Goal: Check status: Check status

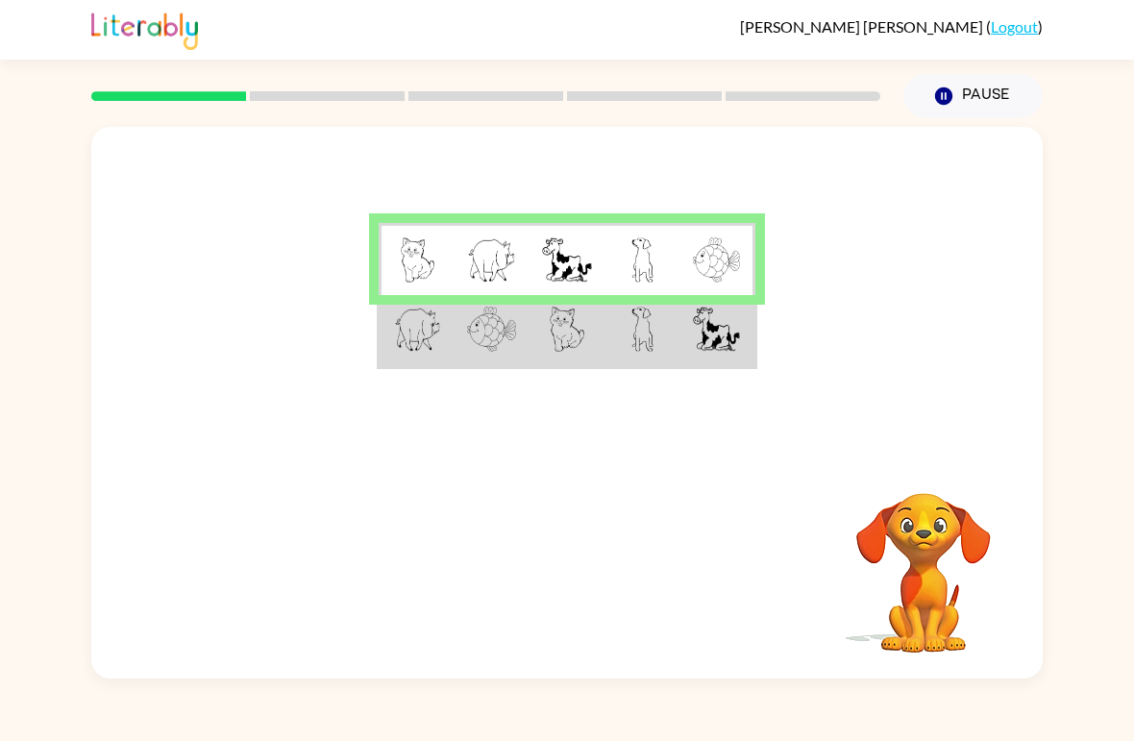
click at [642, 349] on img at bounding box center [643, 329] width 22 height 45
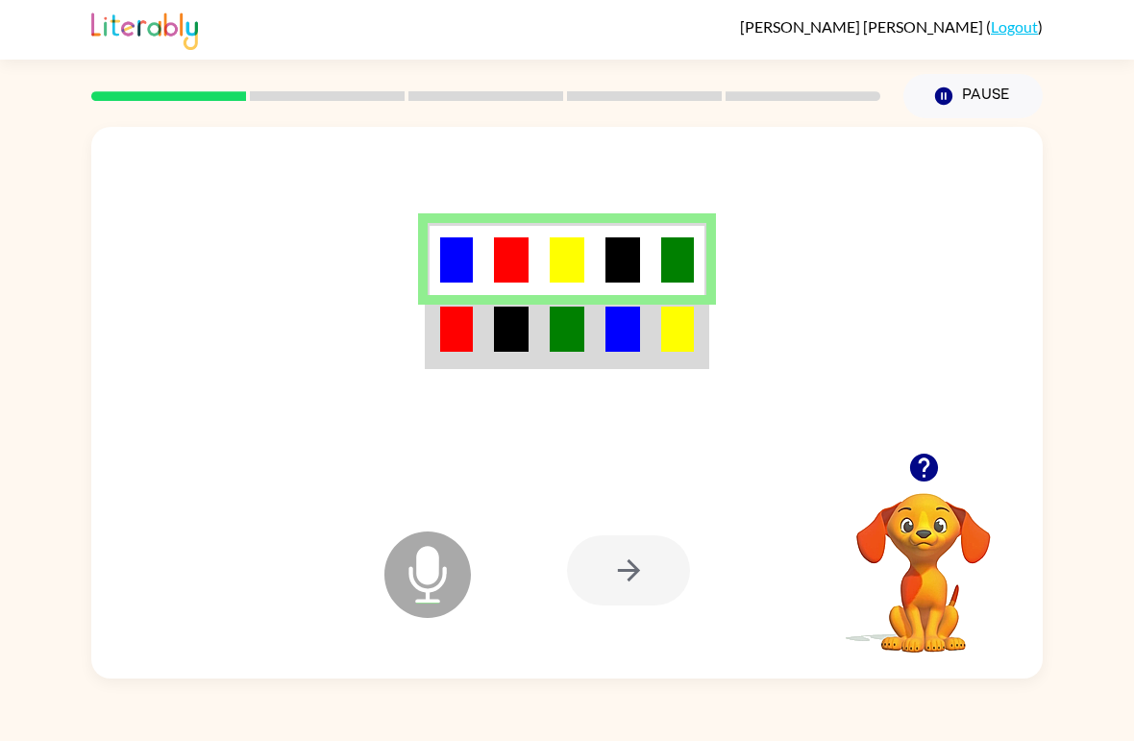
click at [647, 570] on div at bounding box center [628, 570] width 123 height 70
click at [577, 366] on td at bounding box center [567, 331] width 56 height 72
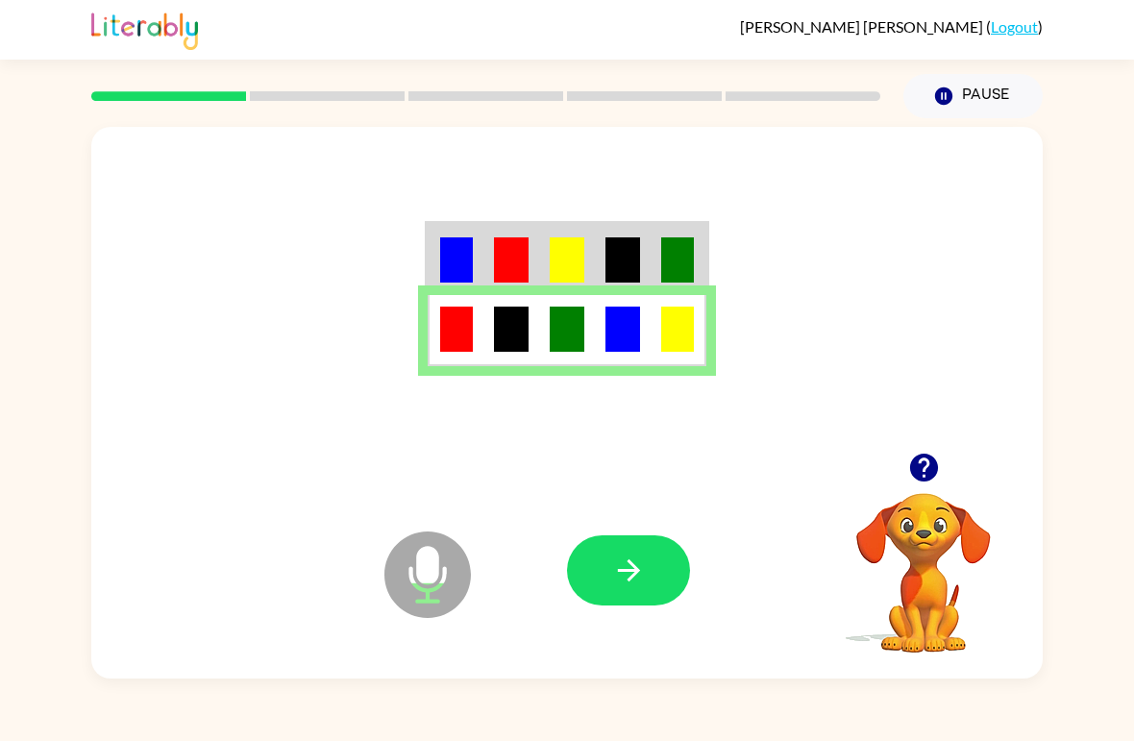
click at [620, 582] on icon "button" at bounding box center [629, 571] width 34 height 34
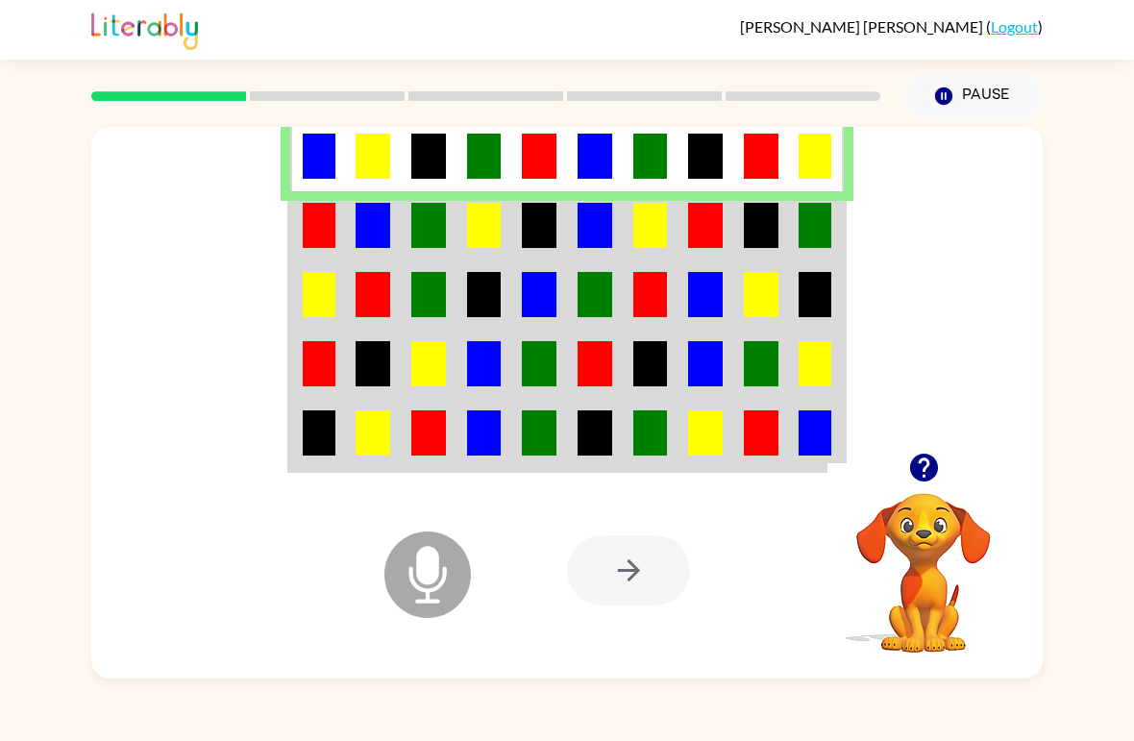
click at [401, 215] on td at bounding box center [429, 225] width 56 height 69
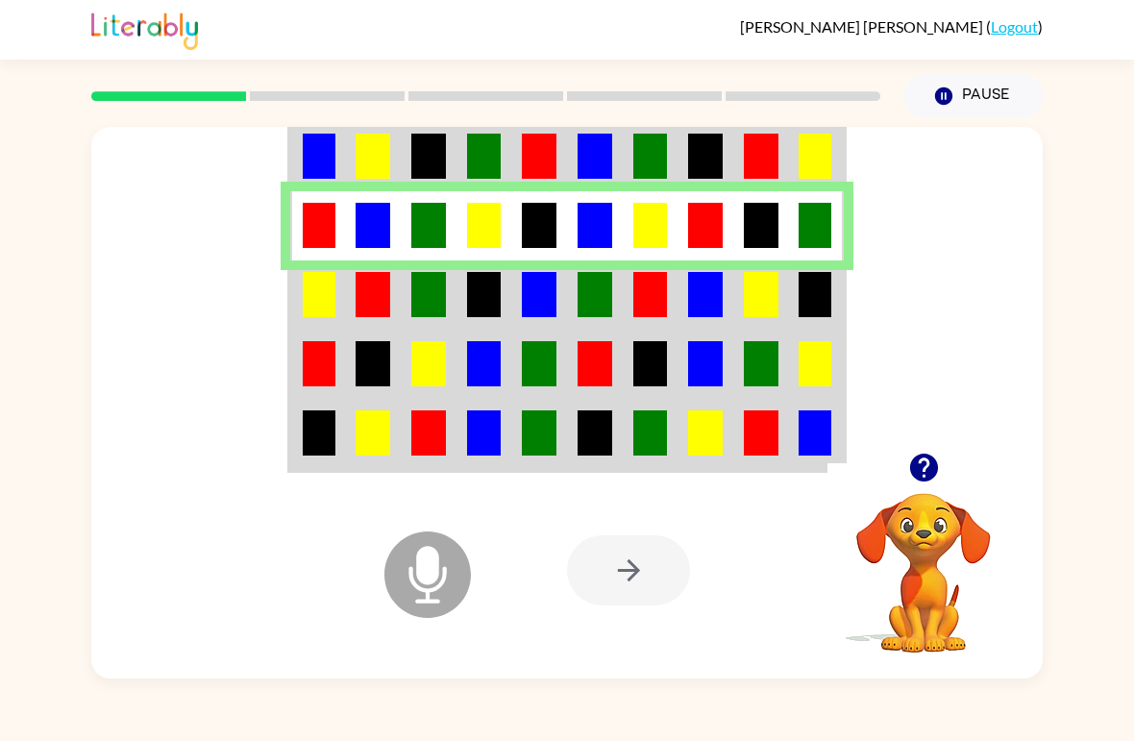
click at [531, 287] on img at bounding box center [539, 294] width 35 height 45
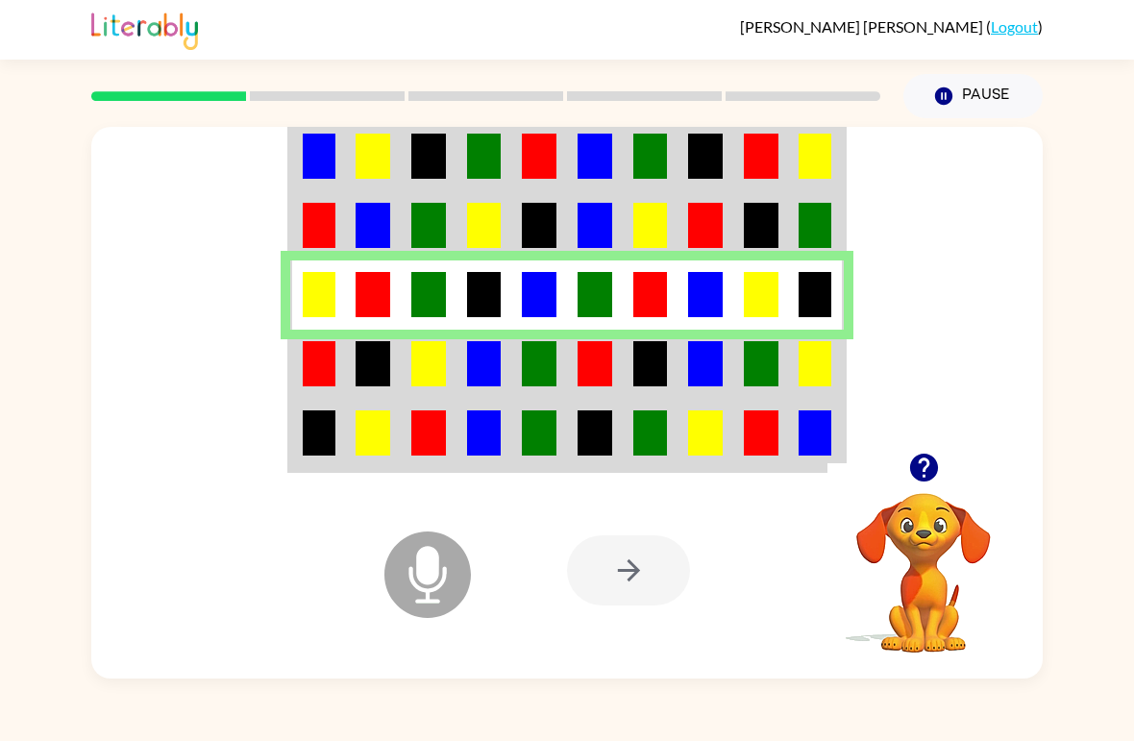
click at [620, 580] on div at bounding box center [628, 570] width 123 height 70
click at [431, 363] on img at bounding box center [428, 363] width 35 height 45
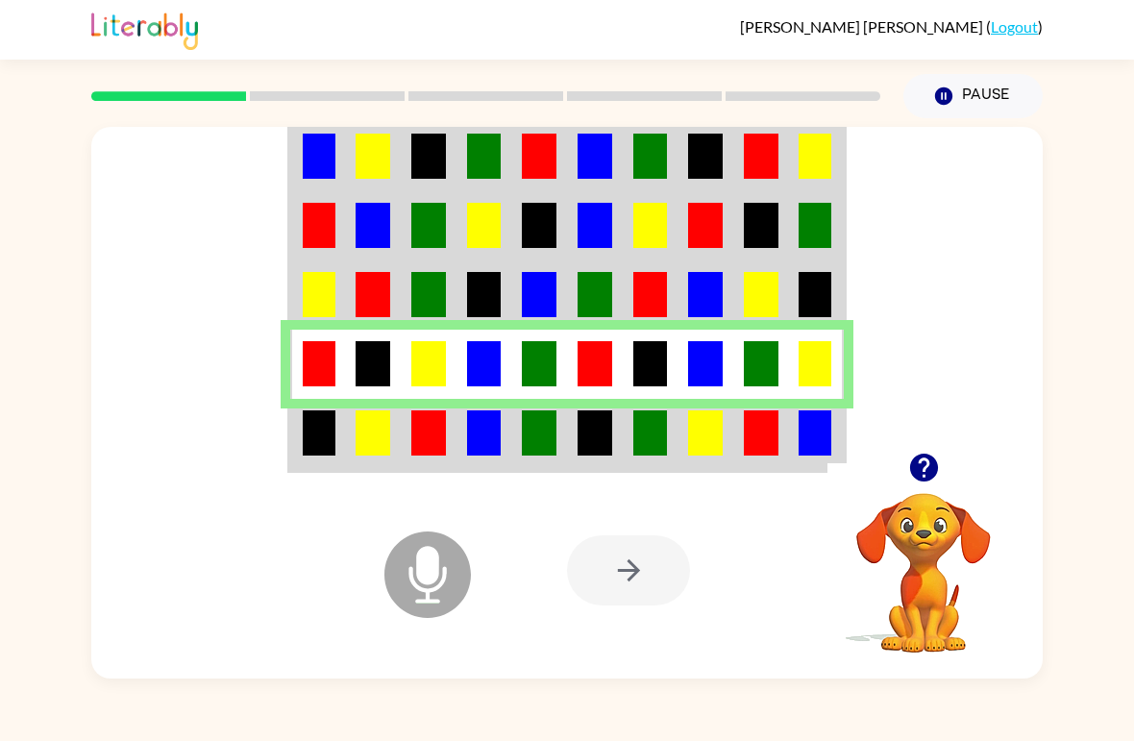
click at [503, 449] on td at bounding box center [485, 435] width 56 height 72
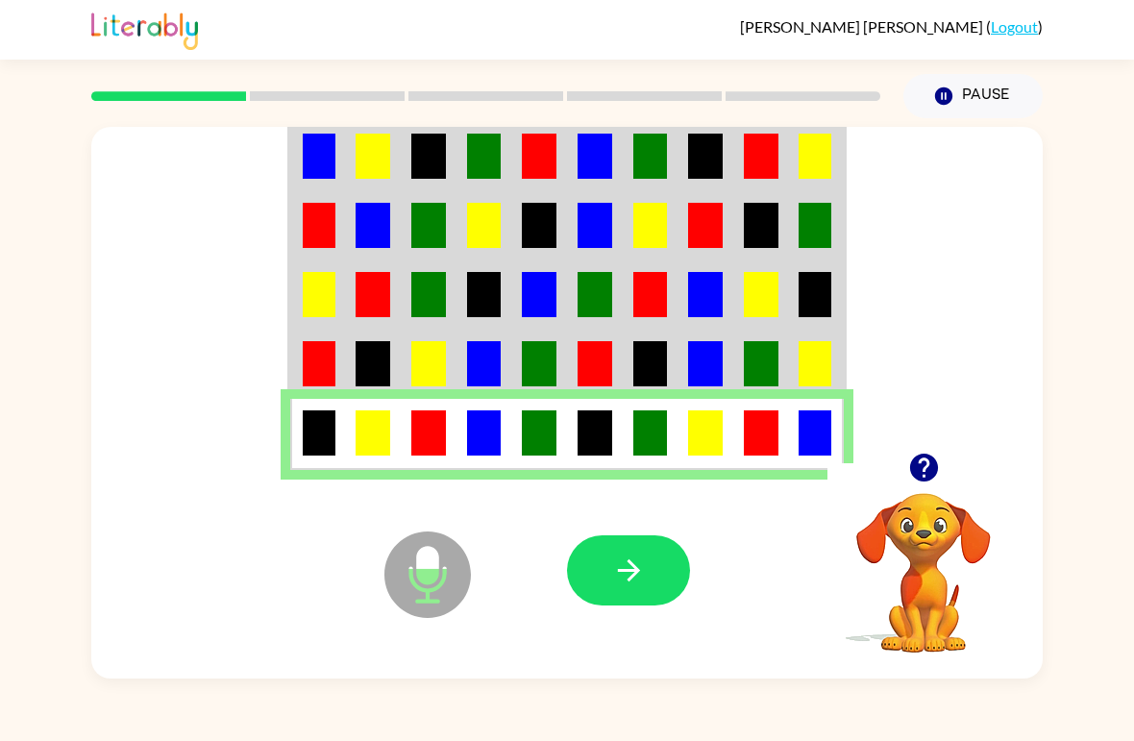
click at [637, 581] on icon "button" at bounding box center [629, 571] width 34 height 34
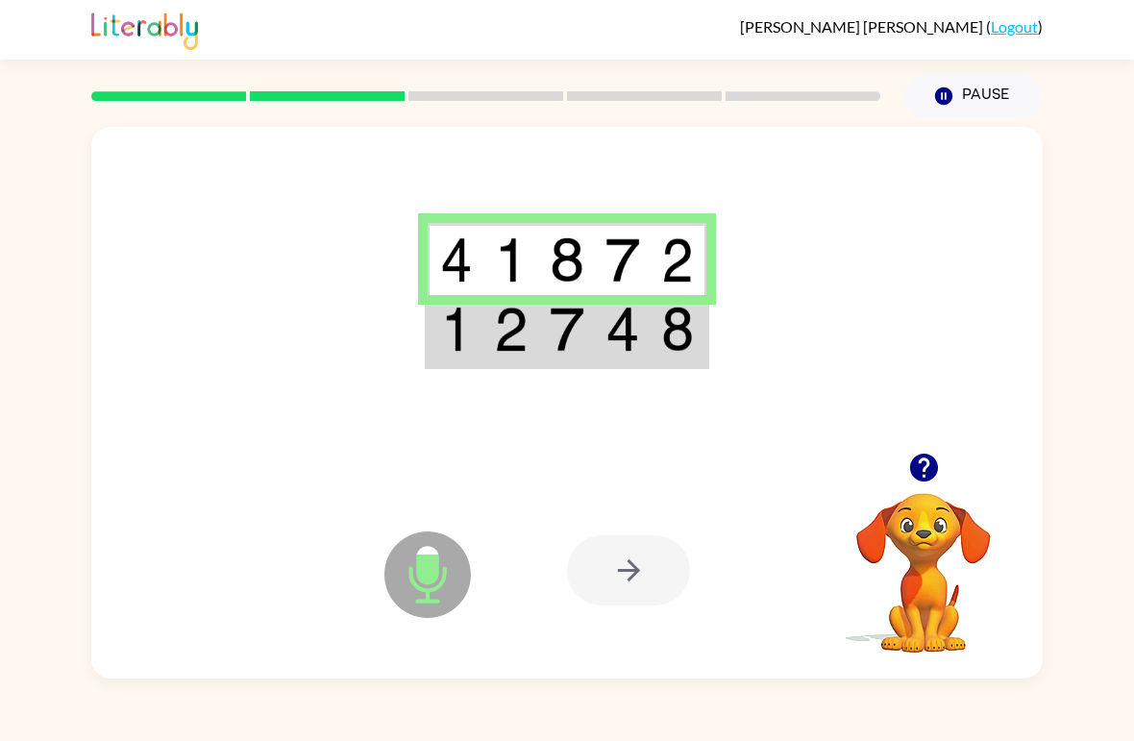
click at [533, 353] on td at bounding box center [512, 331] width 56 height 72
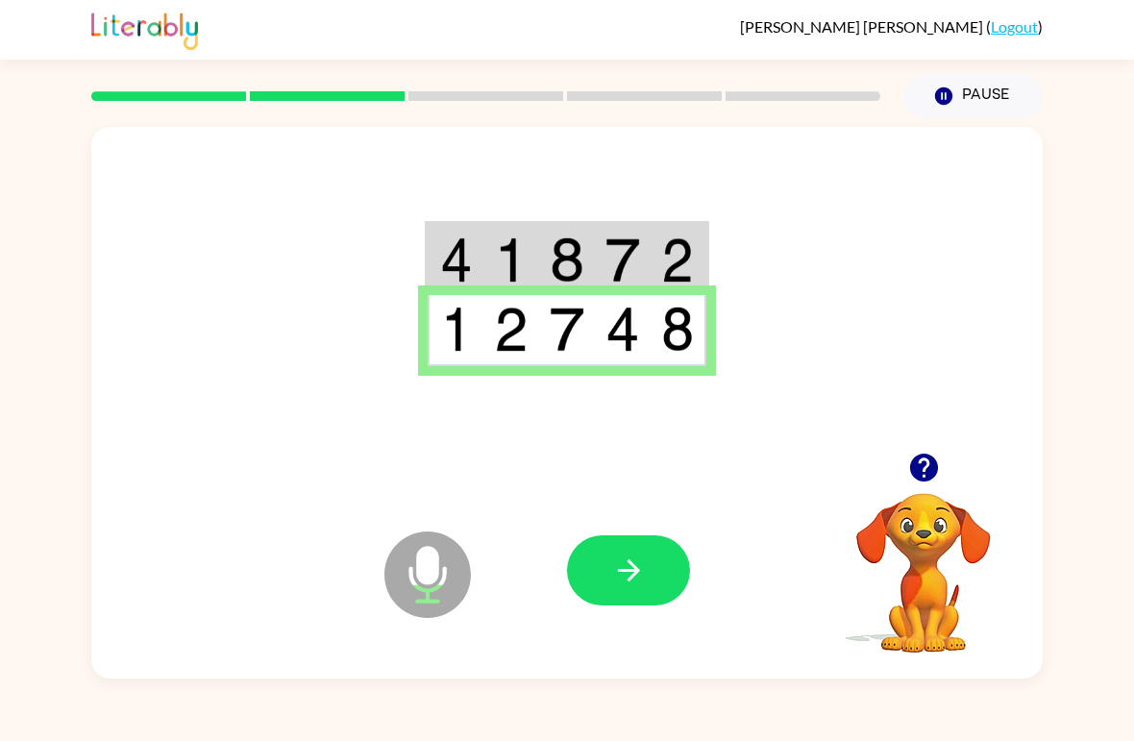
click at [634, 574] on icon "button" at bounding box center [629, 571] width 34 height 34
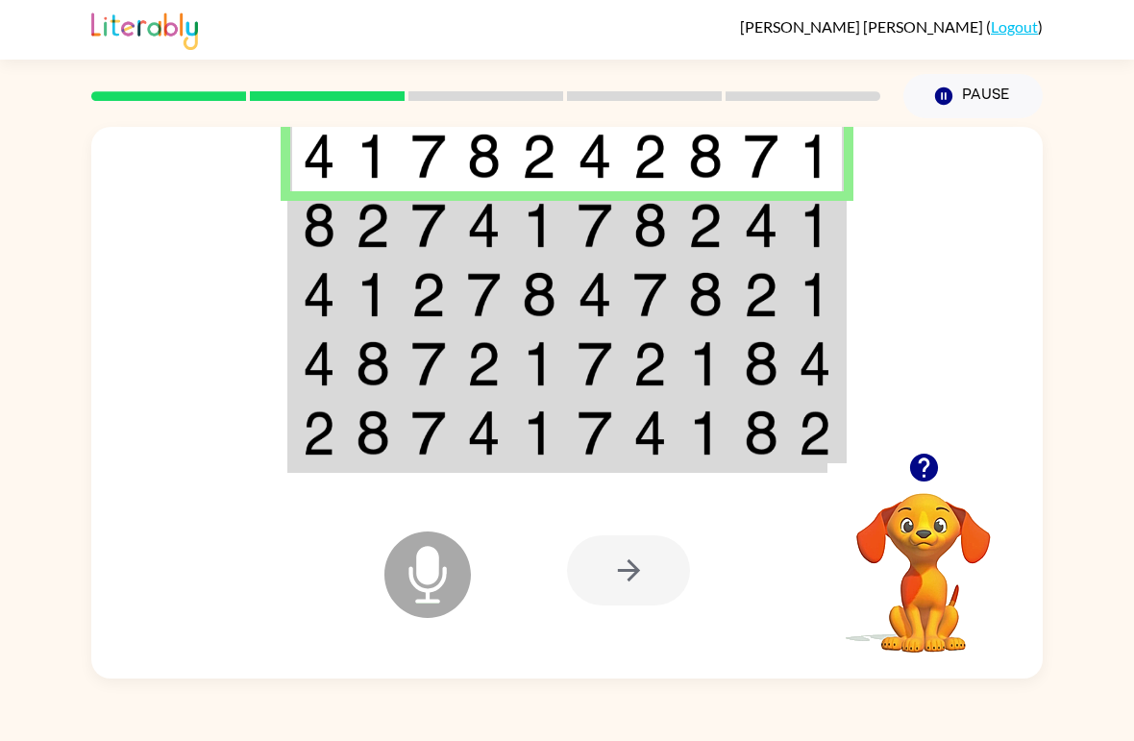
click at [410, 219] on td at bounding box center [429, 225] width 56 height 69
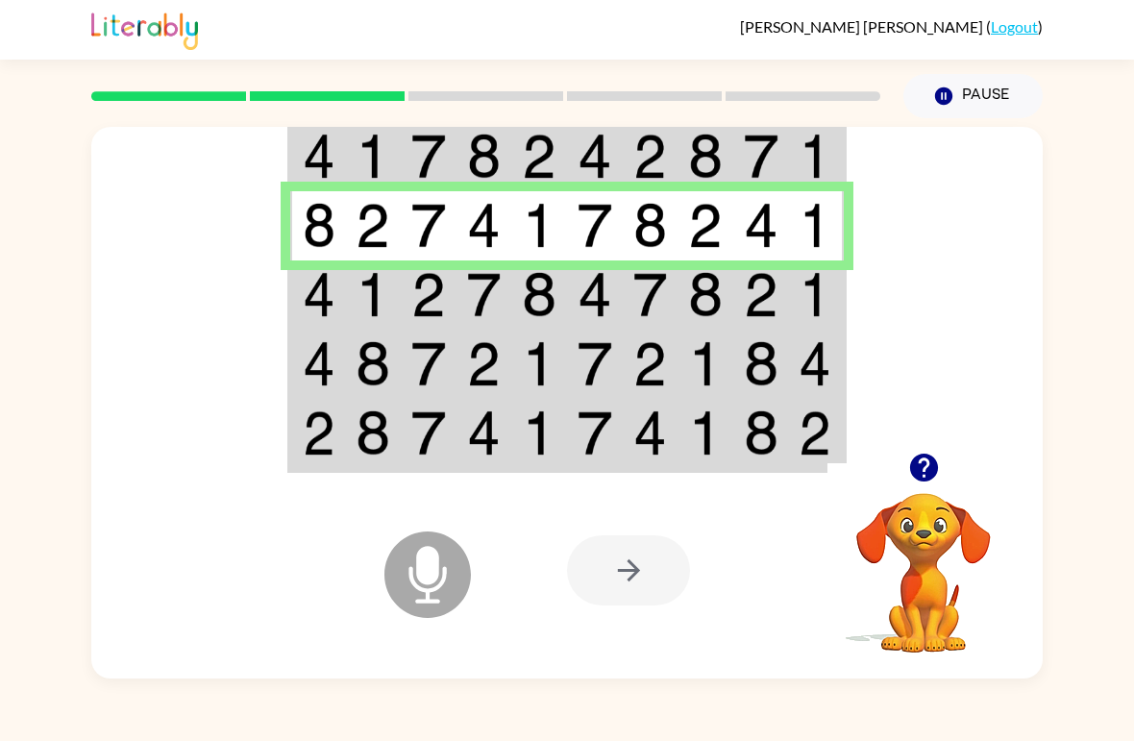
click at [549, 314] on img at bounding box center [539, 294] width 35 height 45
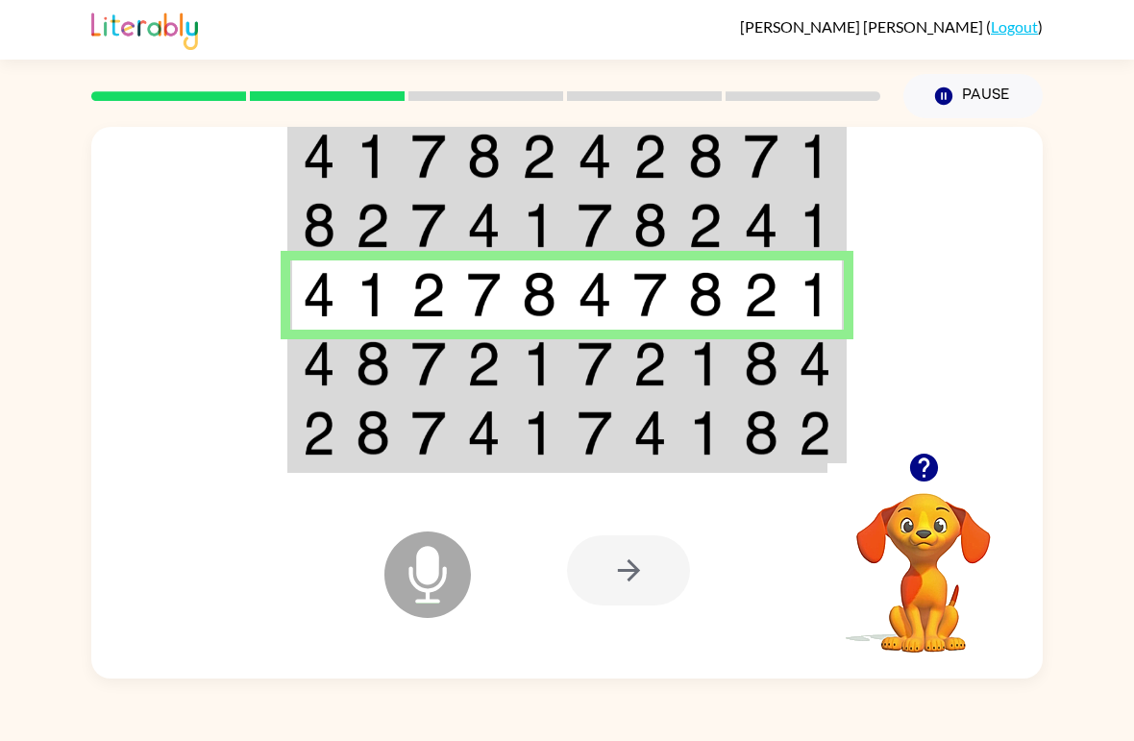
click at [605, 595] on div at bounding box center [628, 570] width 123 height 70
click at [436, 354] on img at bounding box center [428, 363] width 35 height 45
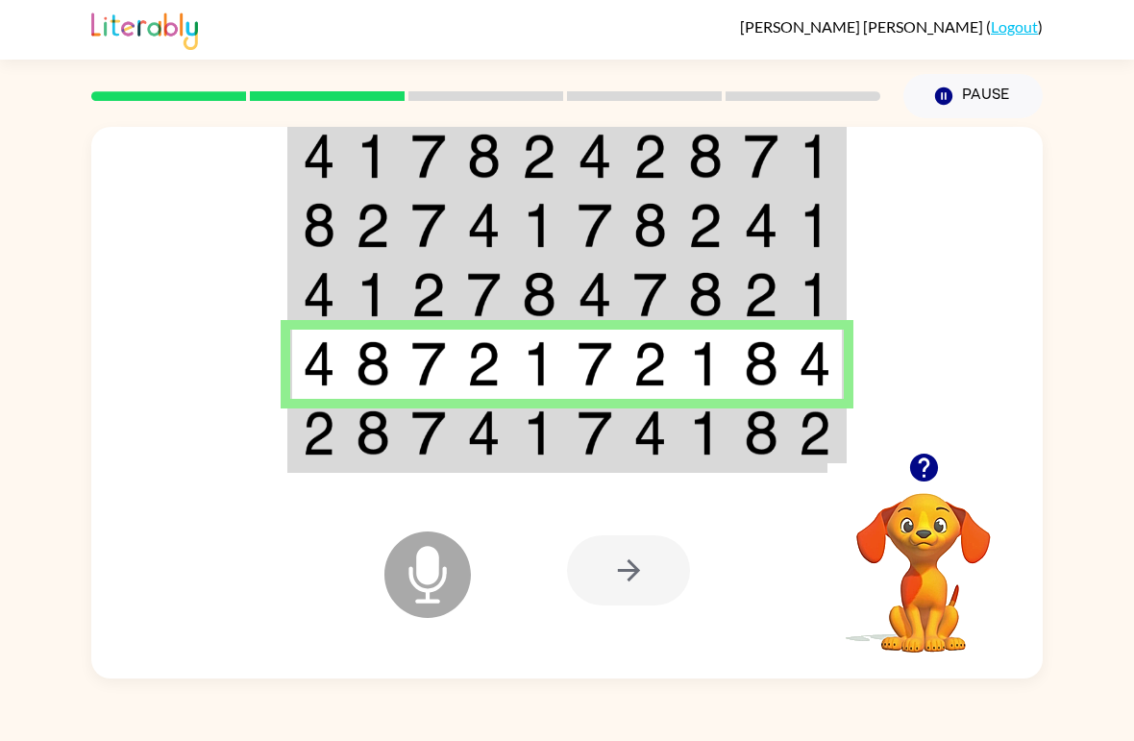
click at [631, 552] on div at bounding box center [628, 570] width 123 height 70
click at [534, 442] on img at bounding box center [539, 432] width 35 height 45
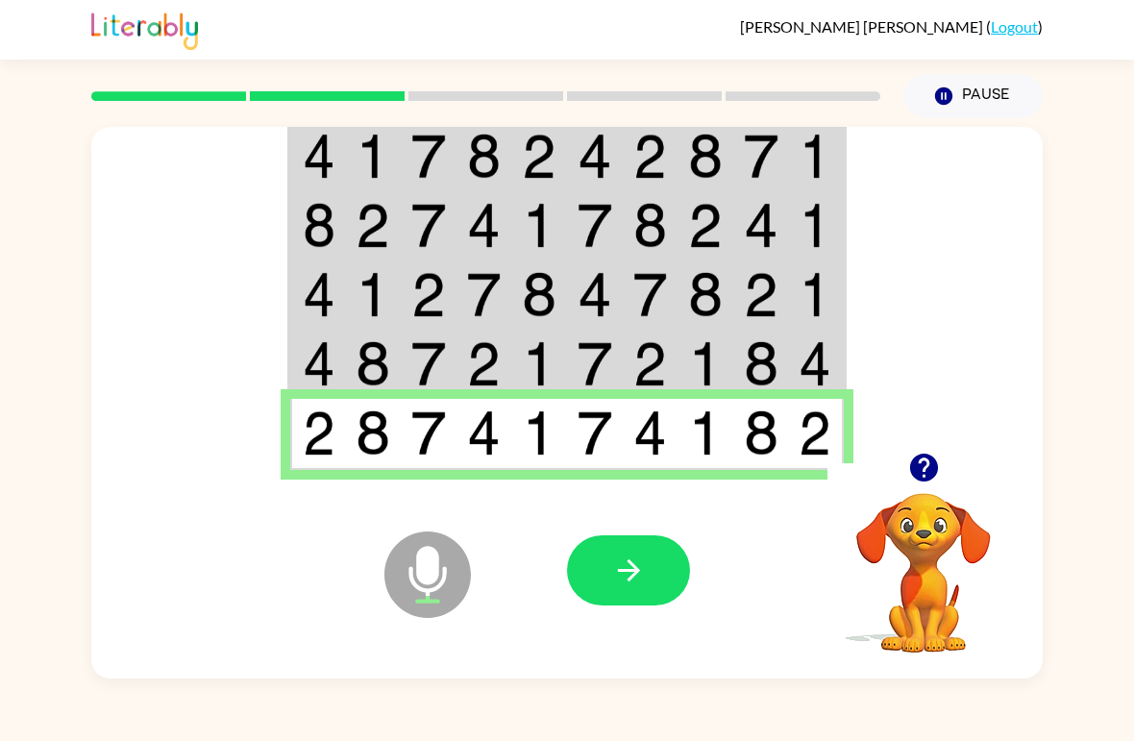
click at [620, 576] on icon "button" at bounding box center [629, 571] width 34 height 34
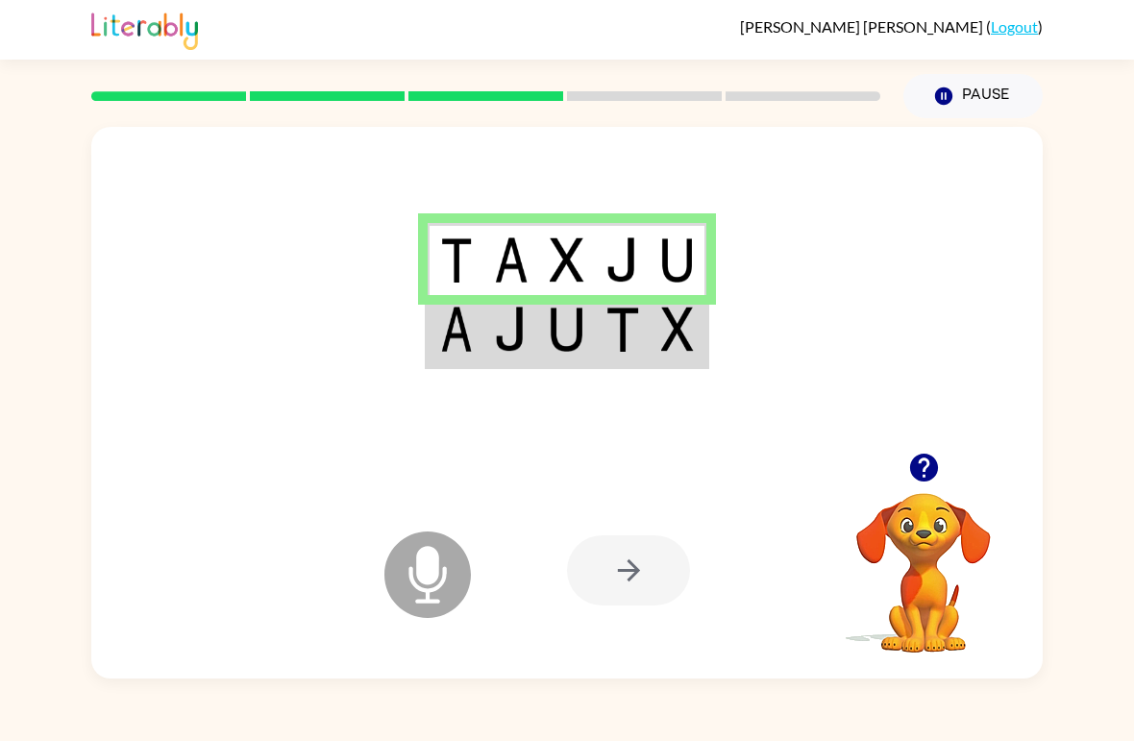
click at [624, 366] on td at bounding box center [623, 331] width 56 height 72
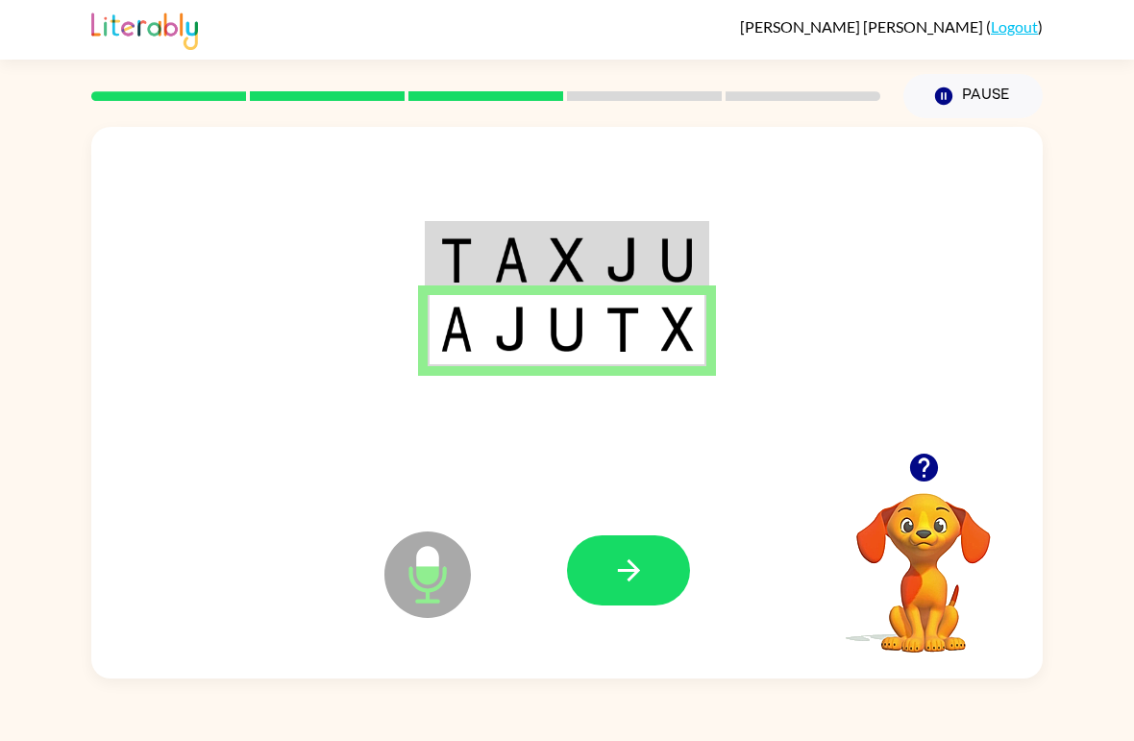
click at [612, 597] on button "button" at bounding box center [628, 570] width 123 height 70
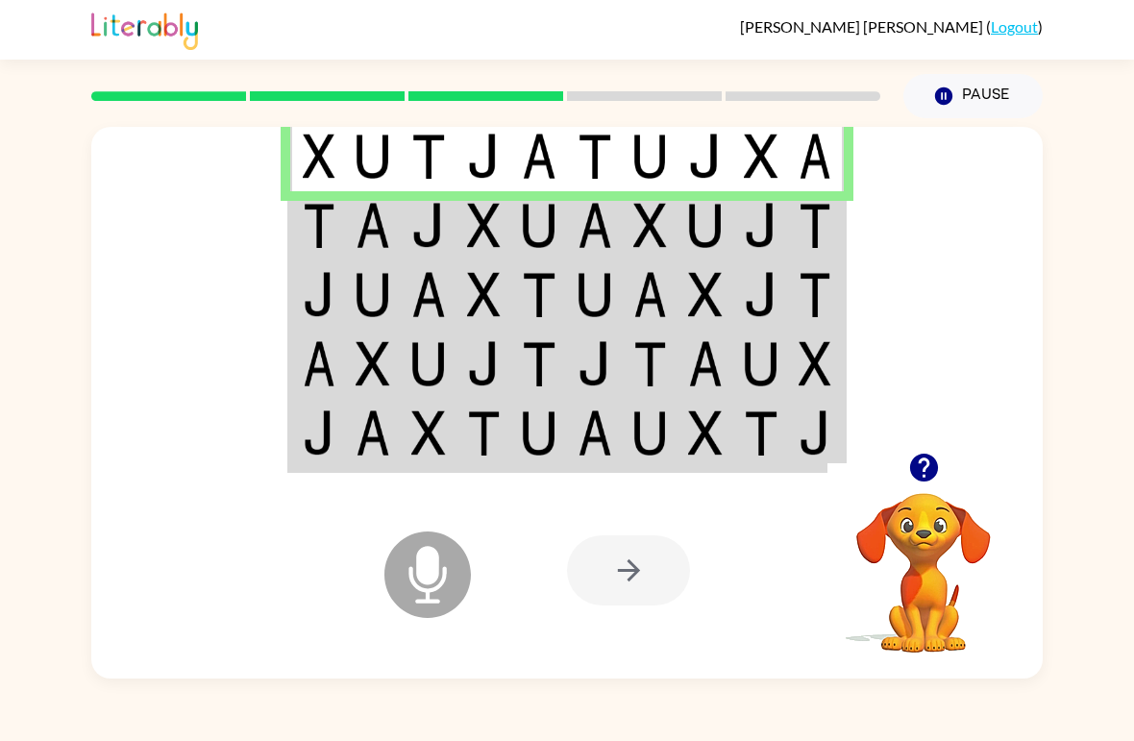
click at [444, 218] on img at bounding box center [428, 225] width 35 height 45
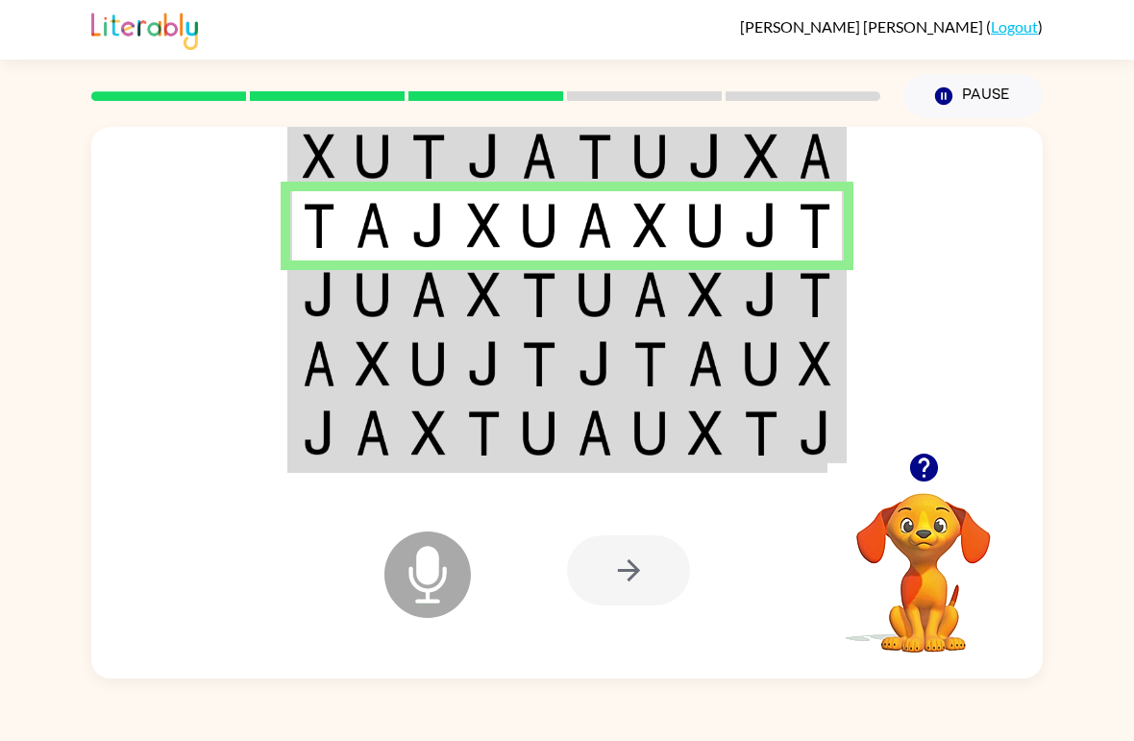
click at [450, 297] on td at bounding box center [429, 295] width 56 height 69
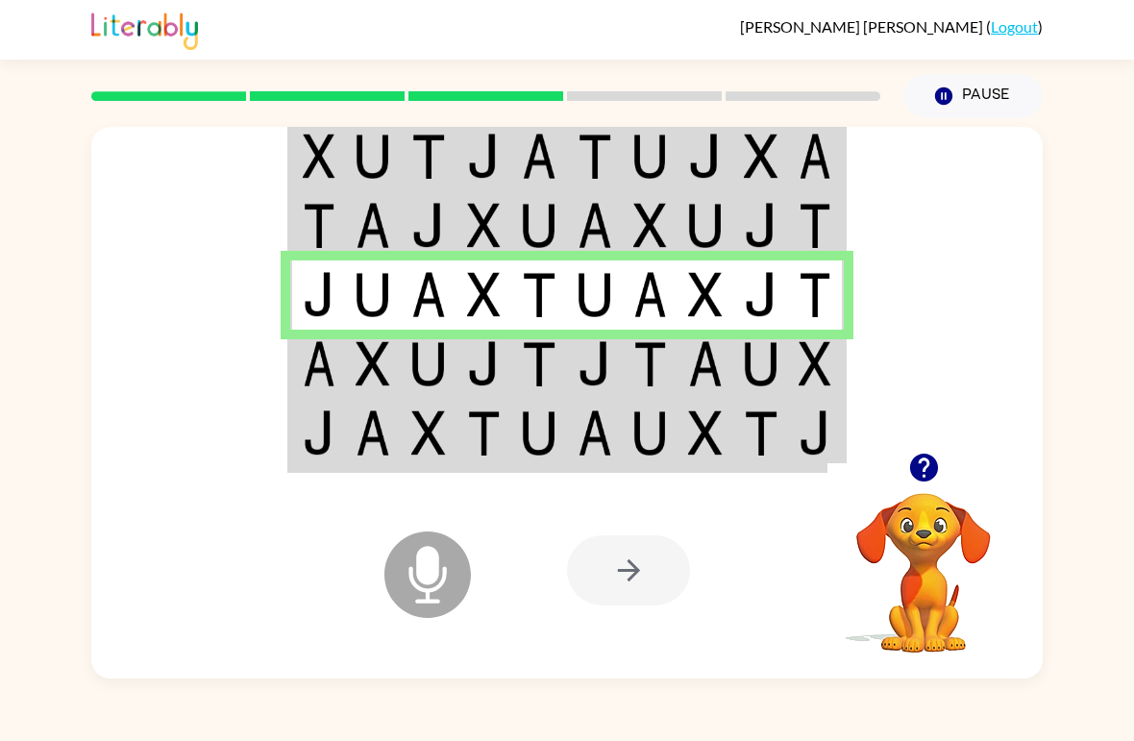
click at [631, 571] on div at bounding box center [628, 570] width 123 height 70
click at [465, 385] on td at bounding box center [485, 364] width 56 height 69
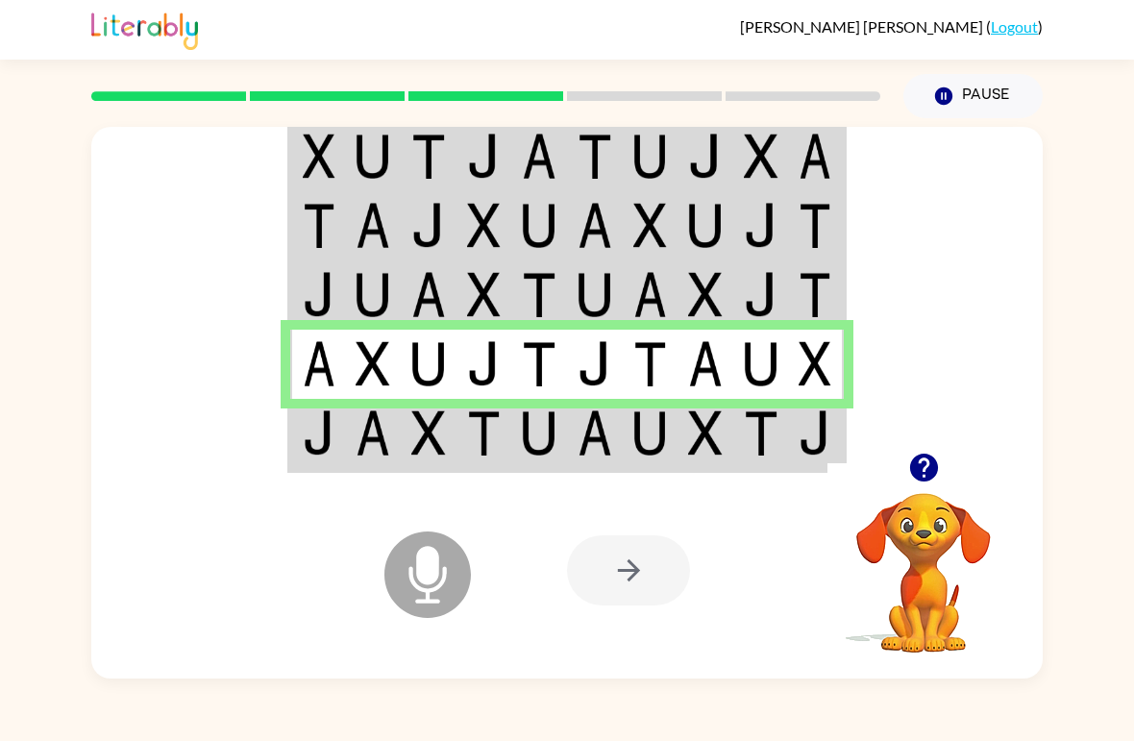
click at [394, 439] on td at bounding box center [373, 435] width 56 height 72
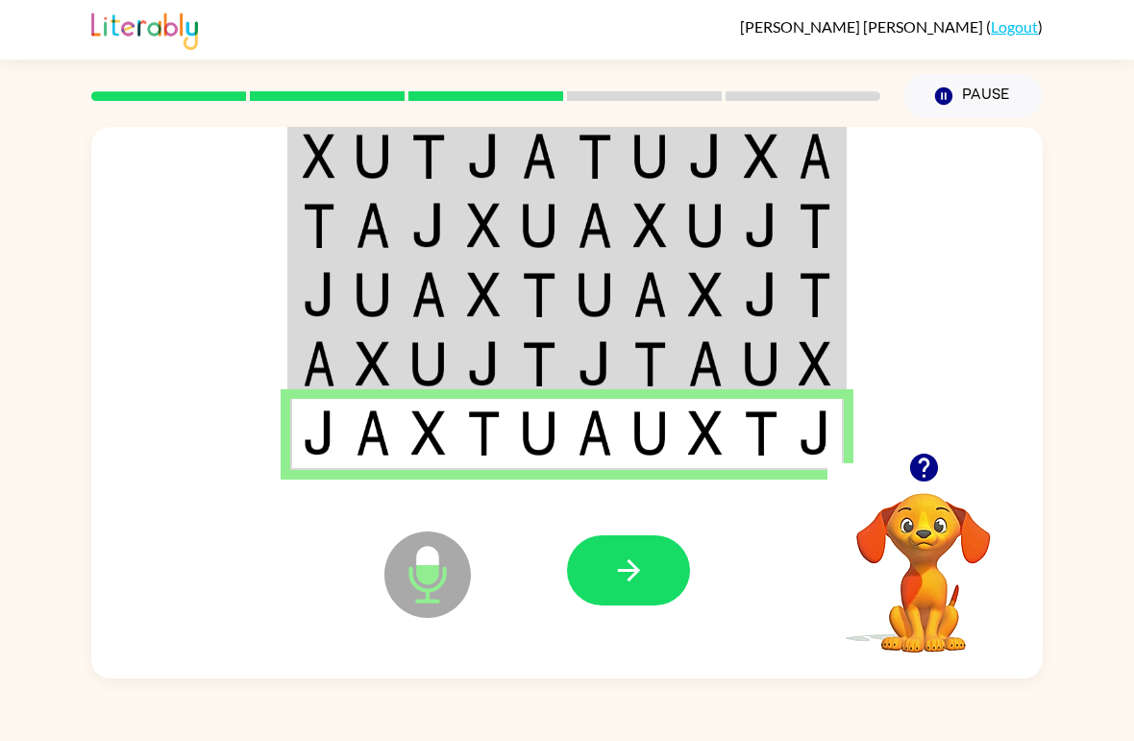
click at [635, 559] on icon "button" at bounding box center [629, 571] width 34 height 34
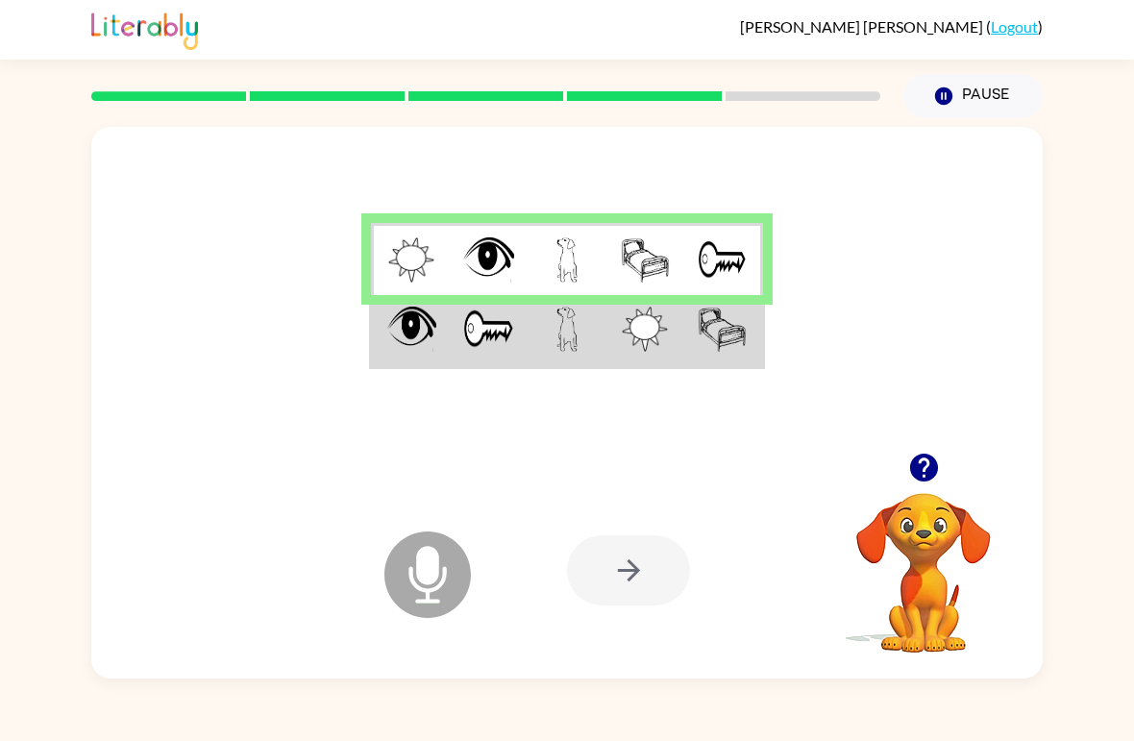
click at [545, 323] on td at bounding box center [567, 331] width 78 height 72
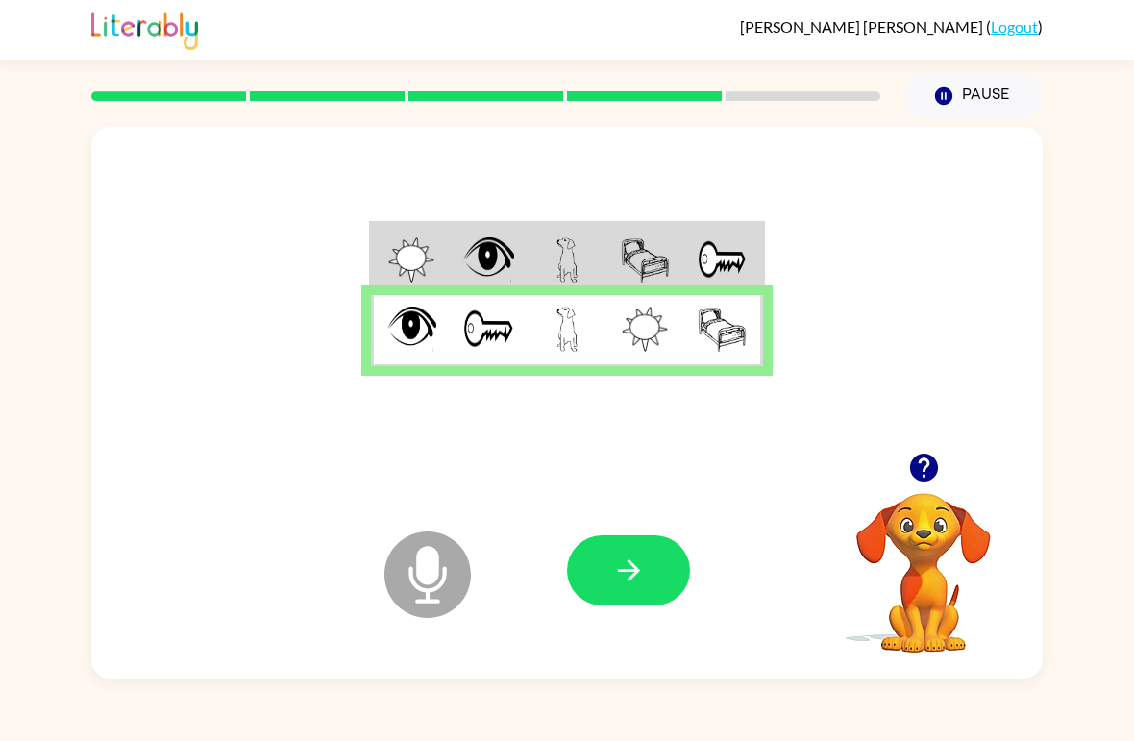
click at [640, 590] on button "button" at bounding box center [628, 570] width 123 height 70
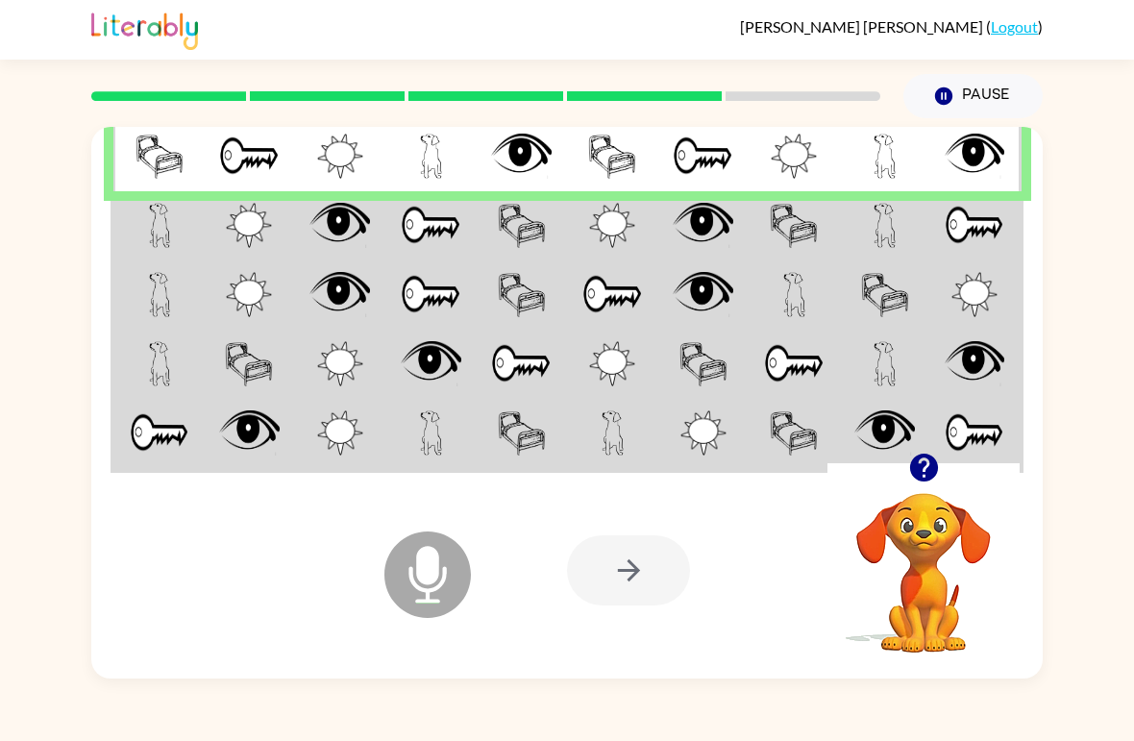
click at [418, 208] on img at bounding box center [431, 225] width 61 height 45
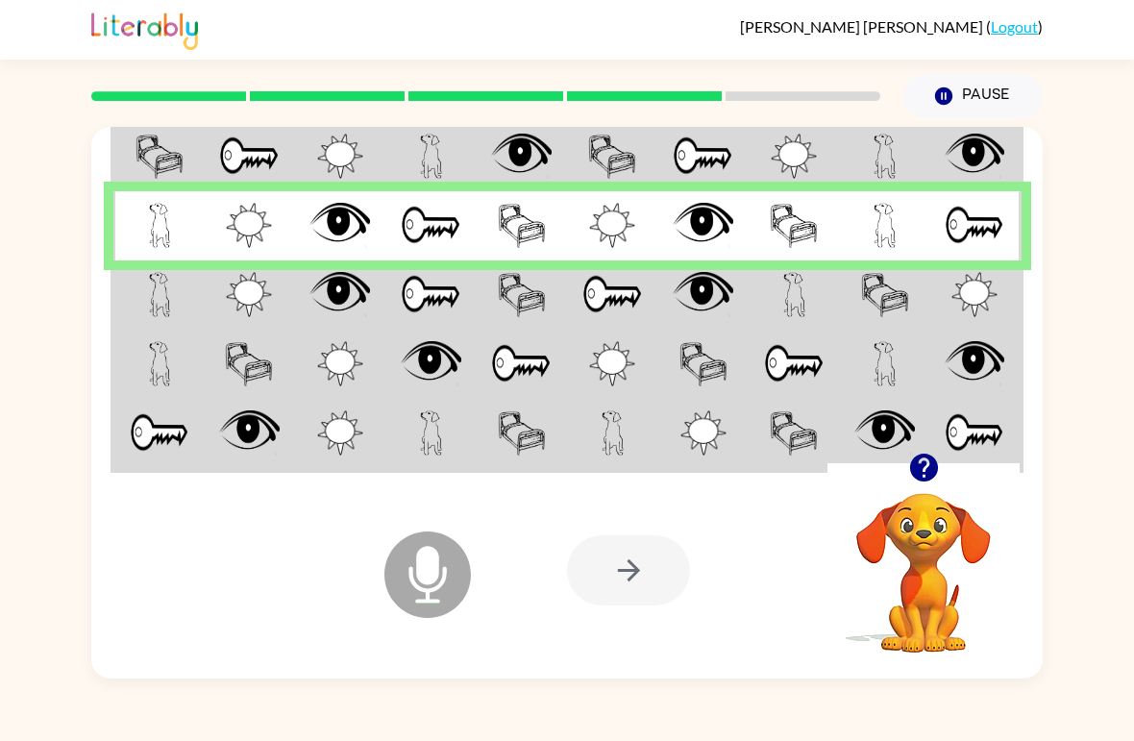
click at [340, 285] on img at bounding box center [340, 294] width 61 height 45
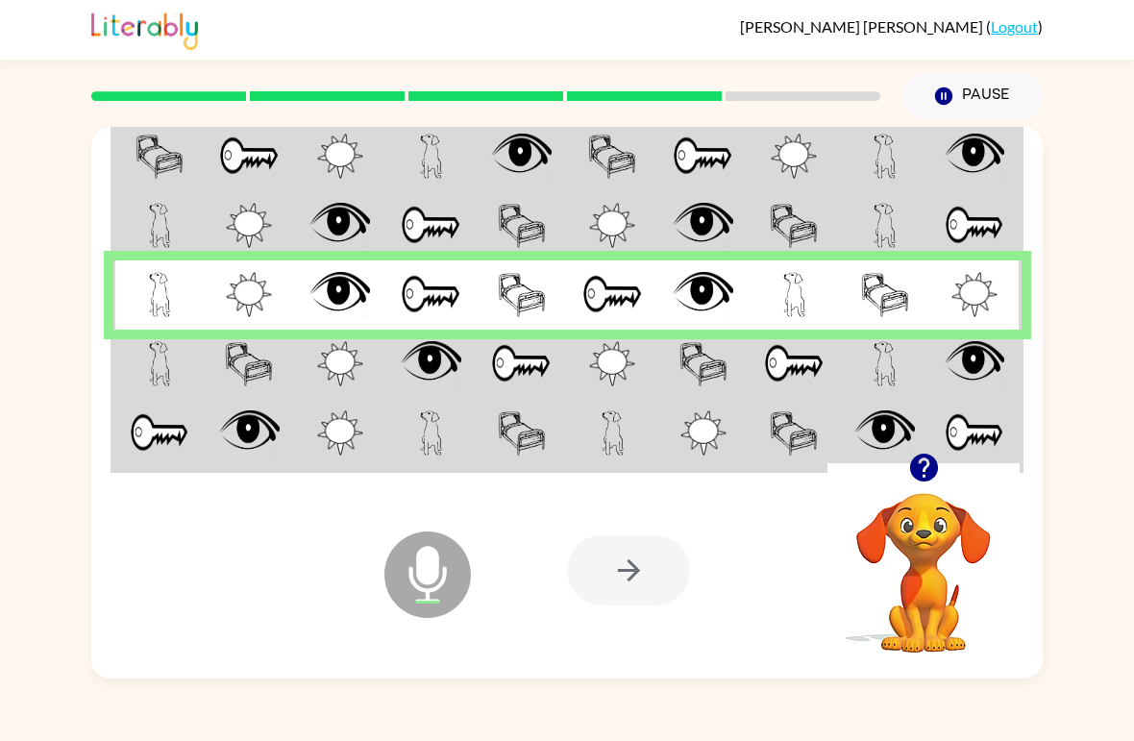
click at [493, 384] on img at bounding box center [521, 363] width 61 height 45
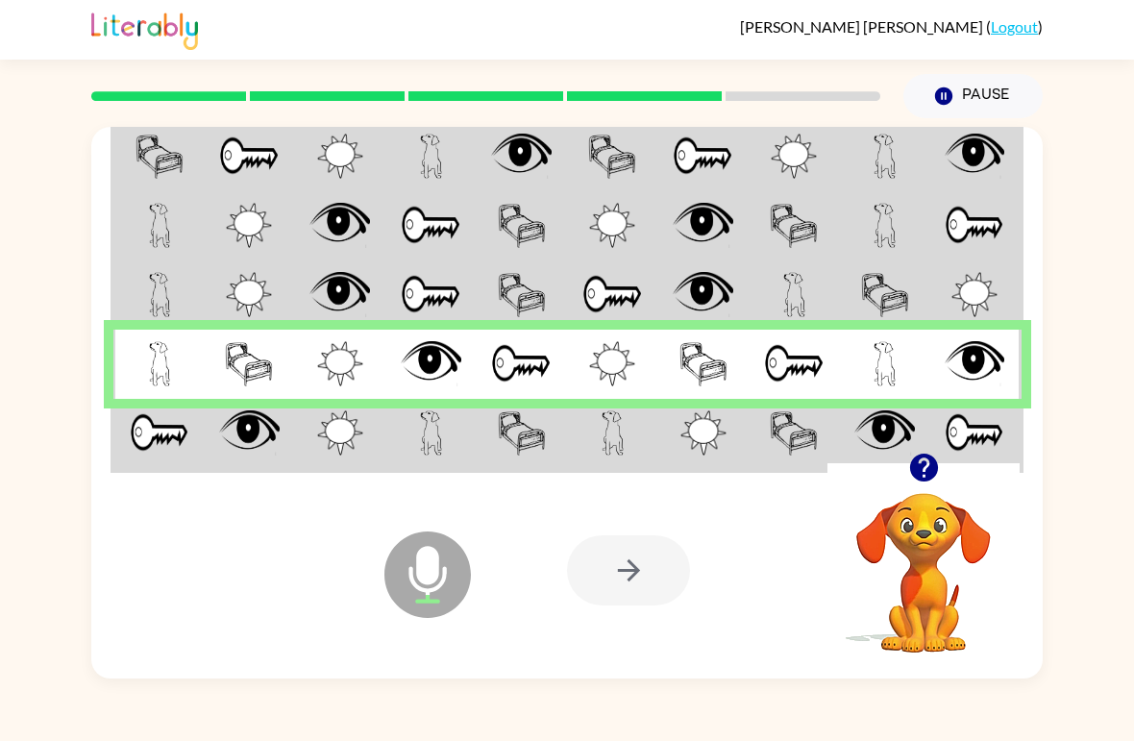
click at [721, 463] on td at bounding box center [704, 435] width 91 height 72
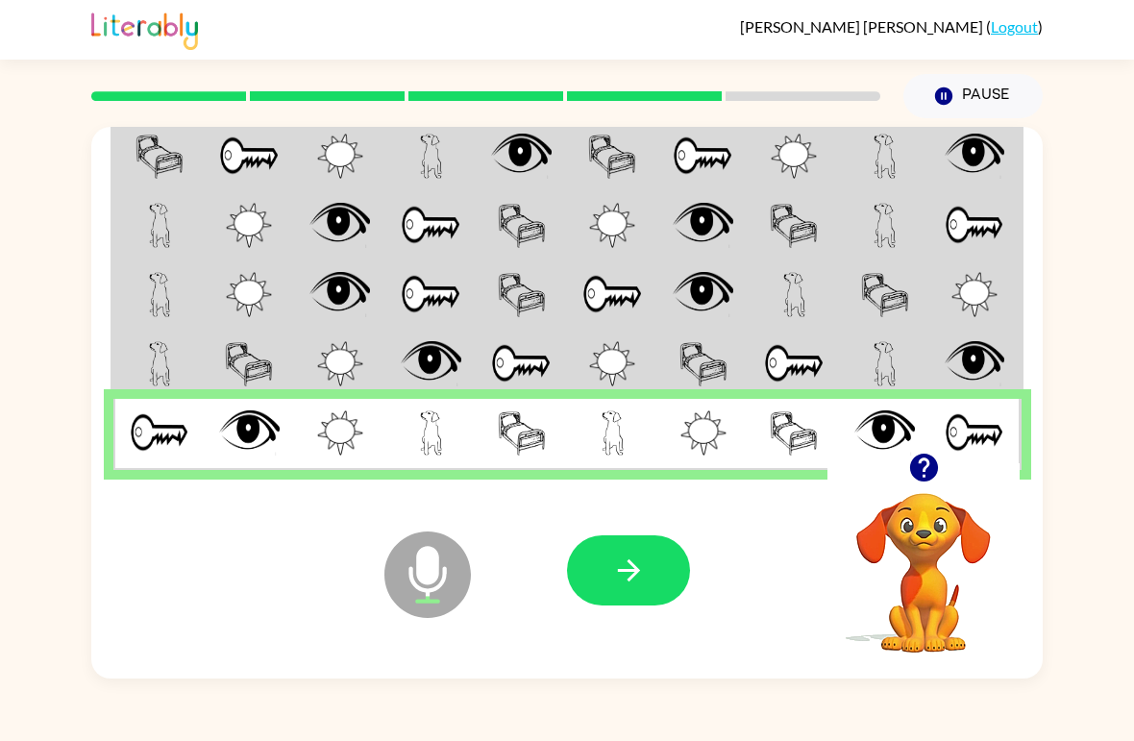
click at [640, 552] on button "button" at bounding box center [628, 570] width 123 height 70
